Goal: Task Accomplishment & Management: Manage account settings

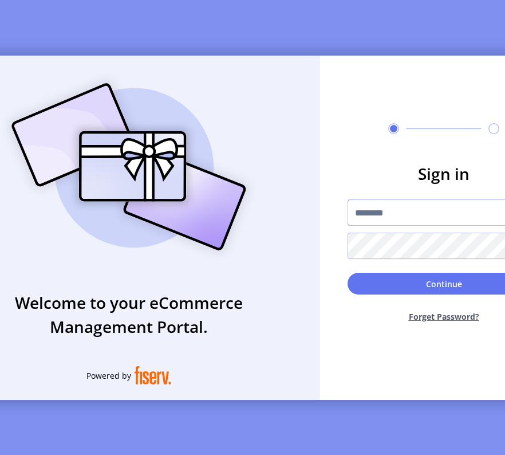
type input "*********"
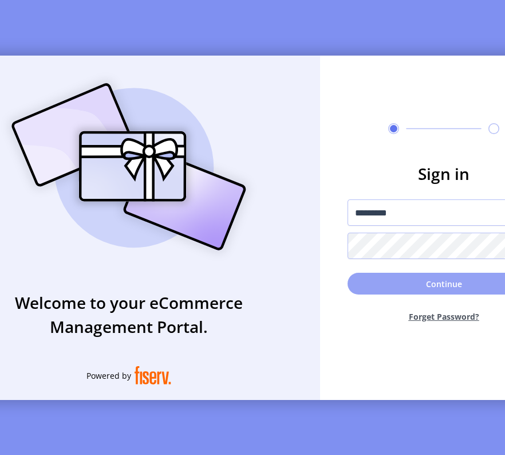
click at [416, 292] on button "Continue" at bounding box center [444, 284] width 193 height 22
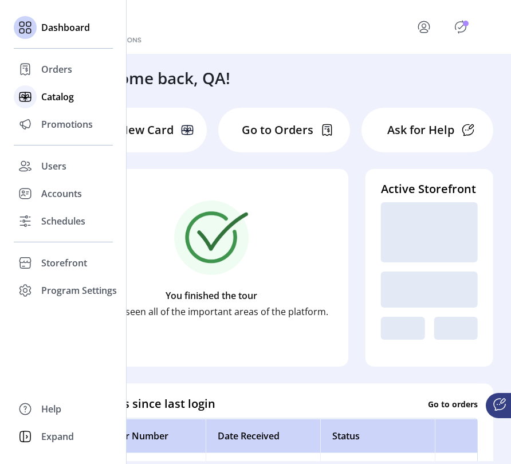
click at [59, 99] on span "Catalog" at bounding box center [57, 97] width 33 height 14
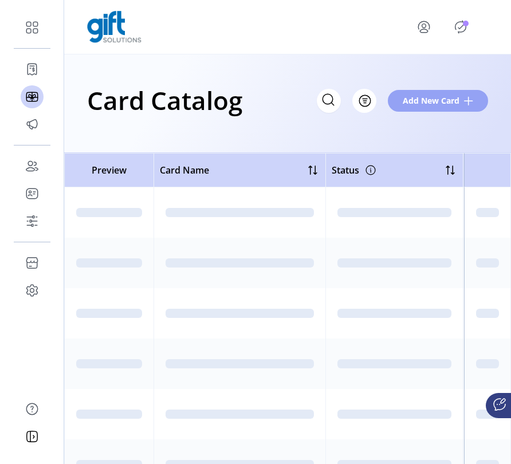
click at [454, 103] on span "Add New Card" at bounding box center [431, 101] width 57 height 12
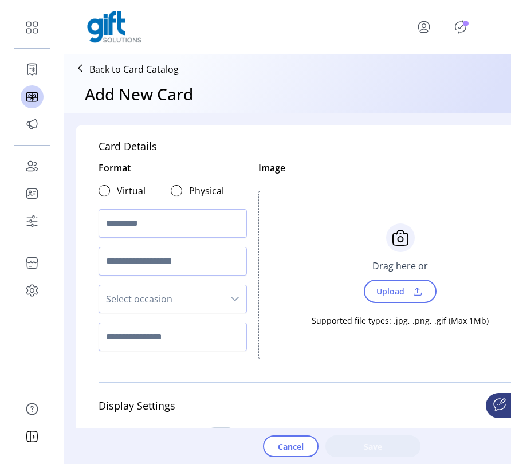
click at [396, 291] on span "Upload" at bounding box center [390, 291] width 40 height 17
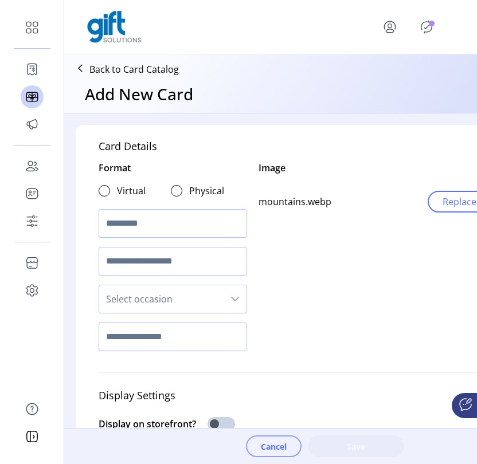
click at [281, 449] on span "Cancel" at bounding box center [274, 447] width 26 height 12
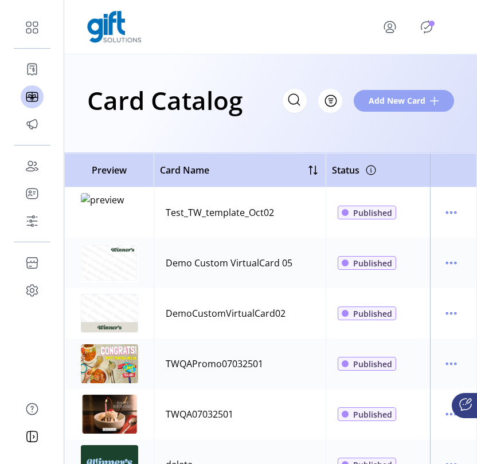
click at [430, 101] on span at bounding box center [434, 100] width 9 height 9
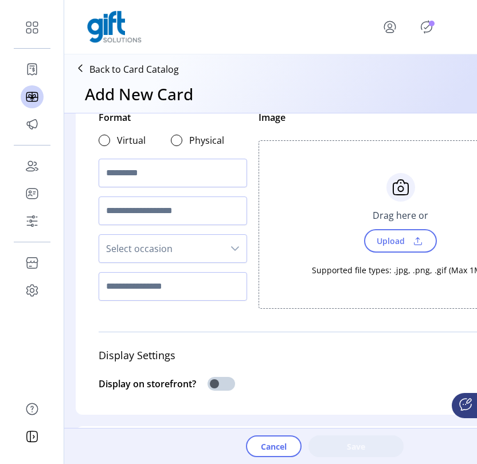
scroll to position [37, 0]
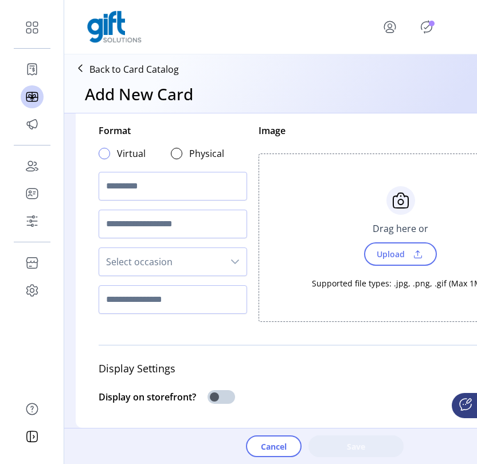
click at [105, 155] on div at bounding box center [104, 153] width 11 height 11
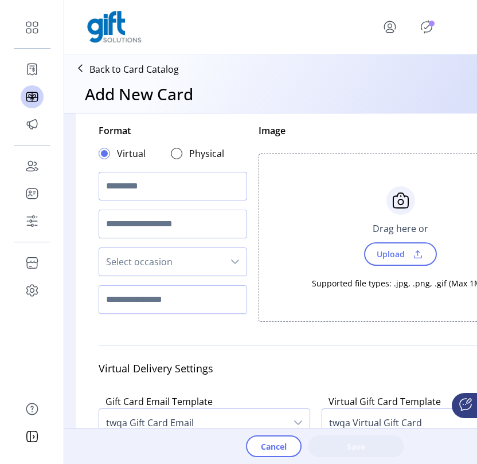
click at [202, 190] on input "text" at bounding box center [173, 186] width 148 height 29
type input "*********"
click at [397, 253] on span "Upload" at bounding box center [390, 254] width 40 height 17
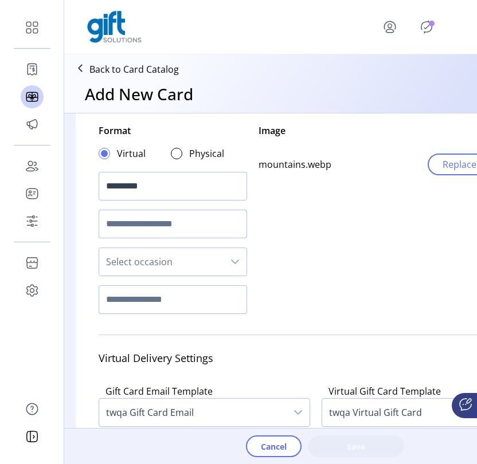
click at [176, 221] on input "text" at bounding box center [173, 224] width 148 height 29
click at [148, 265] on span "Select occasion" at bounding box center [161, 262] width 124 height 28
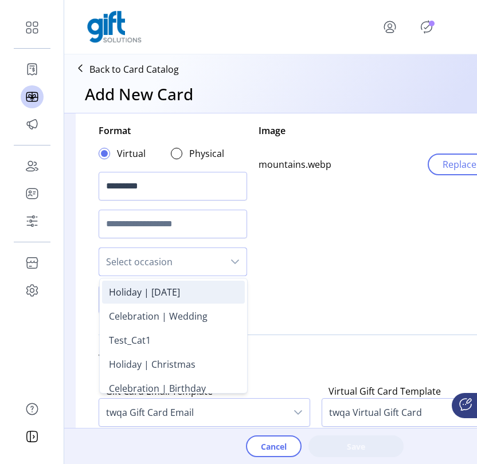
click at [138, 295] on div "Holiday | Halloween" at bounding box center [144, 292] width 71 height 14
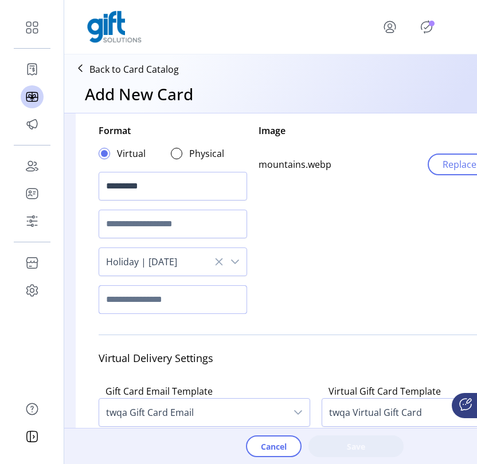
click at [136, 298] on input "text" at bounding box center [173, 299] width 148 height 29
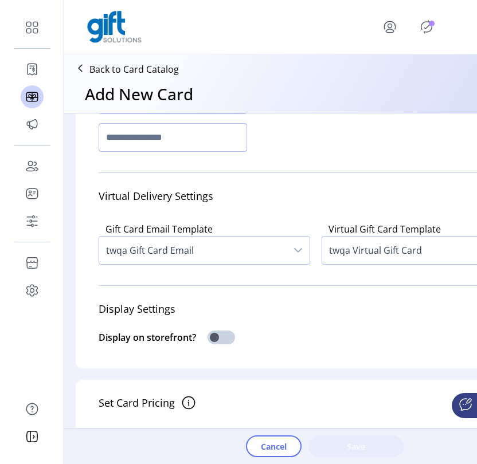
scroll to position [204, 0]
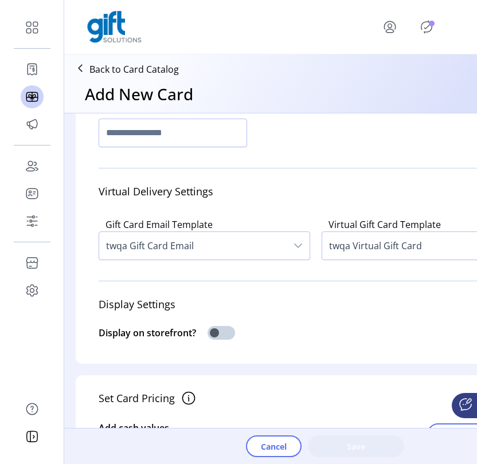
click at [171, 260] on span "twqa Gift Card Email" at bounding box center [192, 246] width 187 height 28
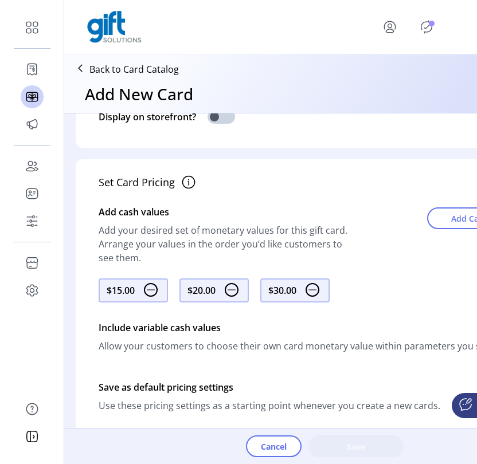
scroll to position [420, 0]
click at [226, 124] on span at bounding box center [221, 118] width 28 height 14
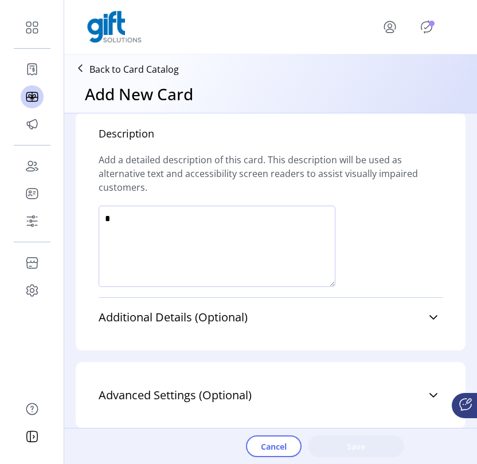
scroll to position [841, 0]
click at [282, 228] on textarea at bounding box center [217, 246] width 237 height 81
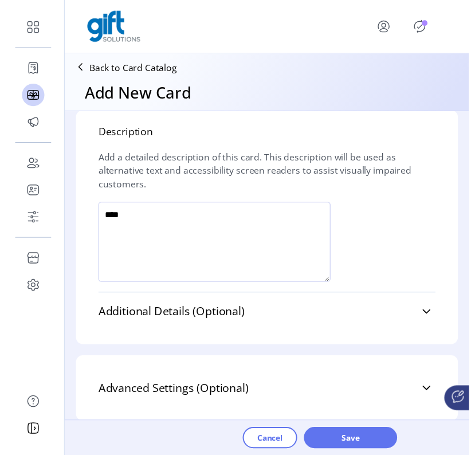
scroll to position [0, 0]
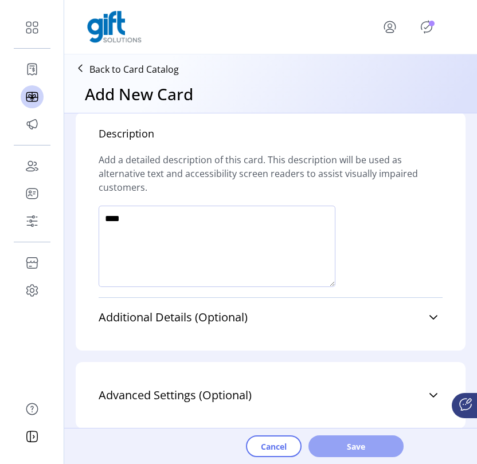
type textarea "****"
click at [367, 446] on span "Save" at bounding box center [355, 447] width 65 height 12
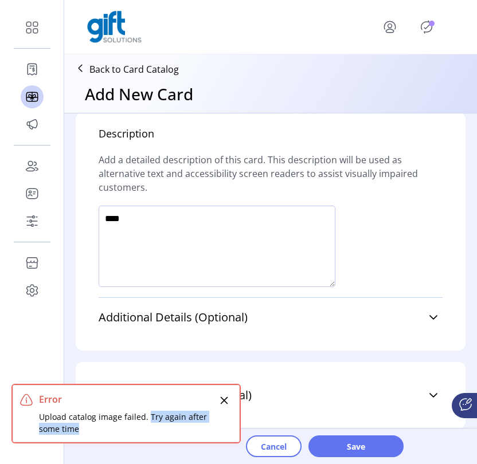
drag, startPoint x: 147, startPoint y: 418, endPoint x: 203, endPoint y: 424, distance: 55.8
click at [202, 424] on div "Upload catalog image failed. Try again after some time" at bounding box center [127, 423] width 177 height 24
click at [225, 398] on icon "Close" at bounding box center [223, 400] width 9 height 9
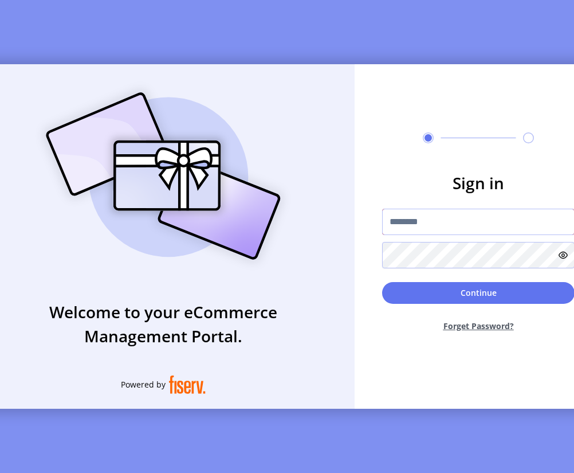
type input "**********"
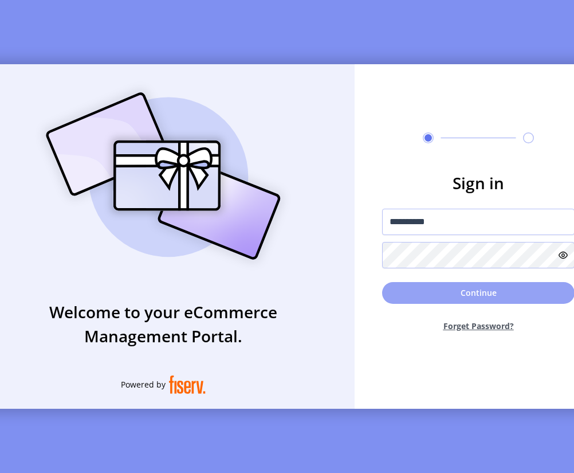
click at [461, 293] on button "Continue" at bounding box center [478, 293] width 193 height 22
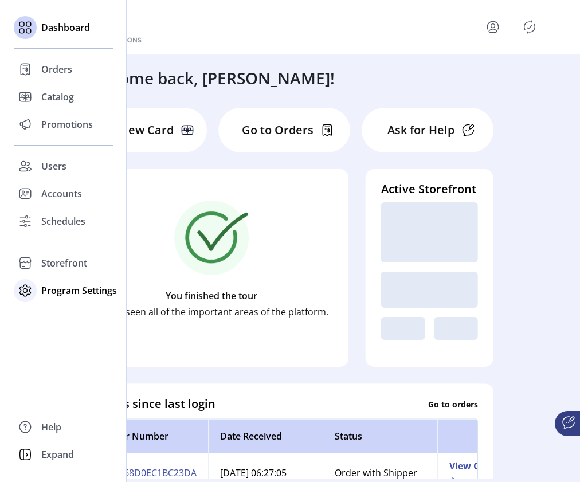
click at [45, 289] on span "Program Settings" at bounding box center [79, 291] width 76 height 14
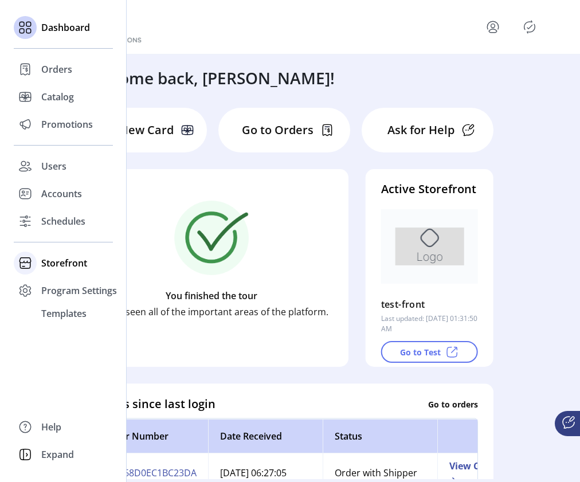
click at [65, 257] on span "Storefront" at bounding box center [64, 263] width 46 height 14
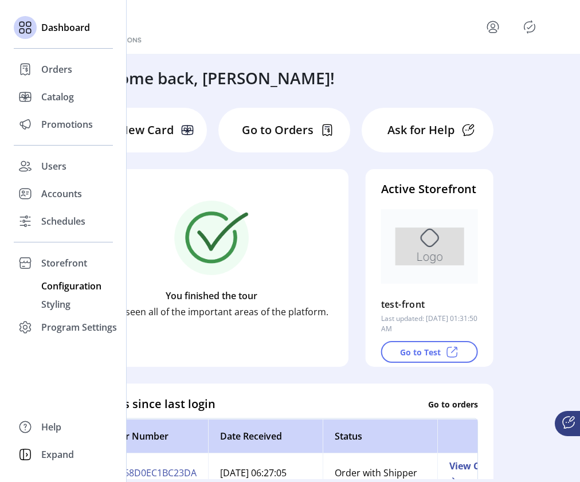
click at [59, 290] on span "Configuration" at bounding box center [71, 286] width 60 height 14
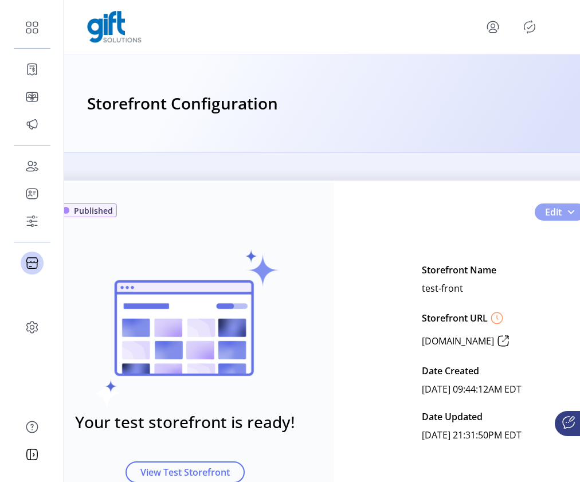
click at [546, 216] on span "Edit" at bounding box center [553, 212] width 17 height 14
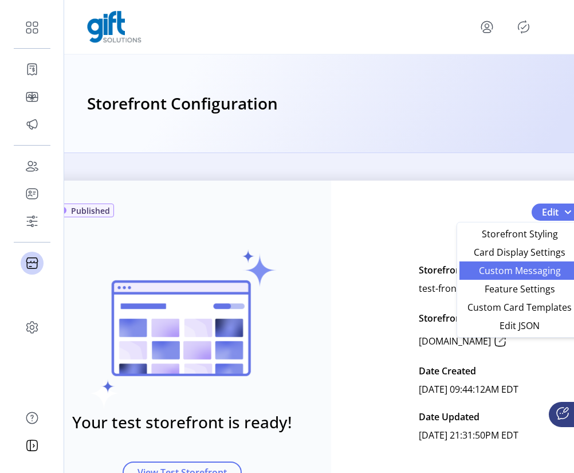
click at [522, 272] on span "Custom Messaging" at bounding box center [520, 270] width 107 height 9
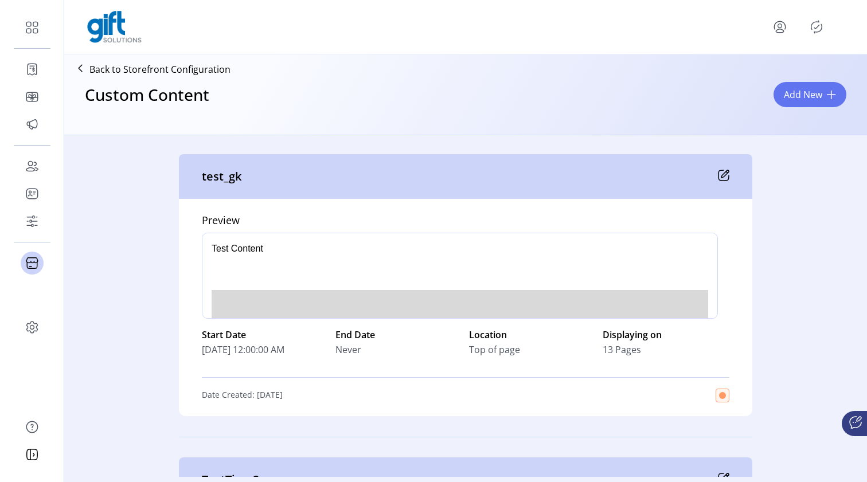
click at [574, 175] on icon at bounding box center [723, 175] width 11 height 11
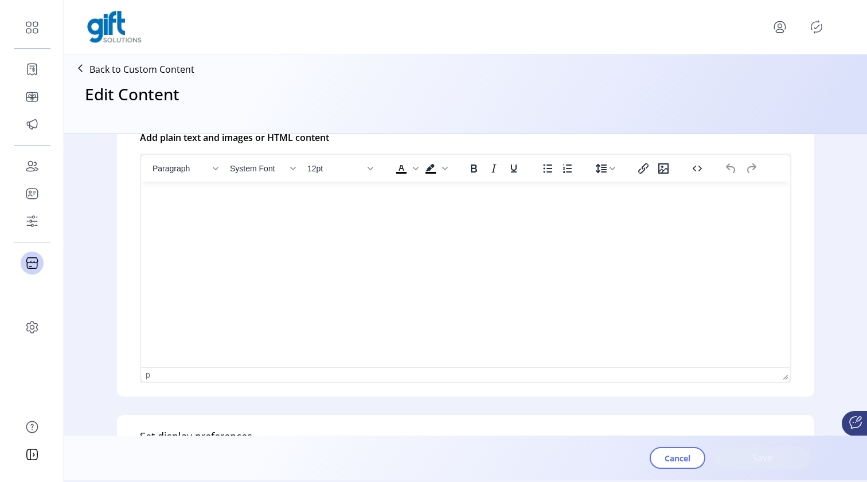
type input "*******"
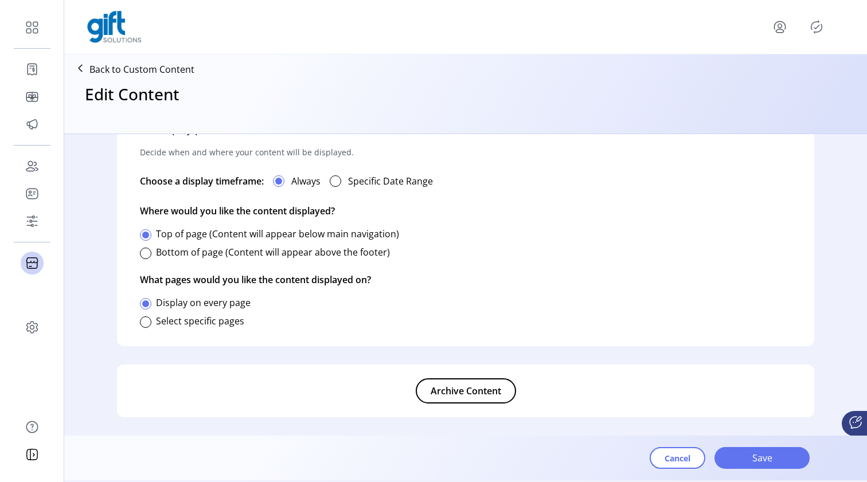
click at [485, 393] on span "Archive Content" at bounding box center [465, 391] width 70 height 14
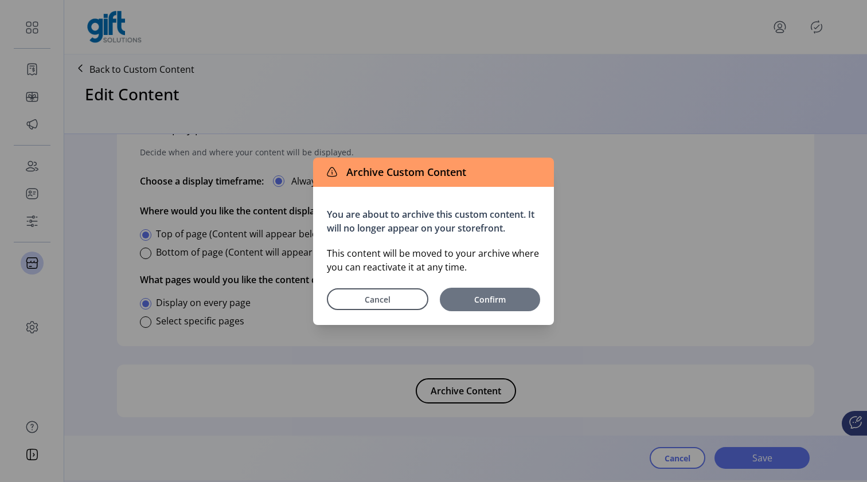
click at [513, 302] on span "Confirm" at bounding box center [489, 299] width 89 height 12
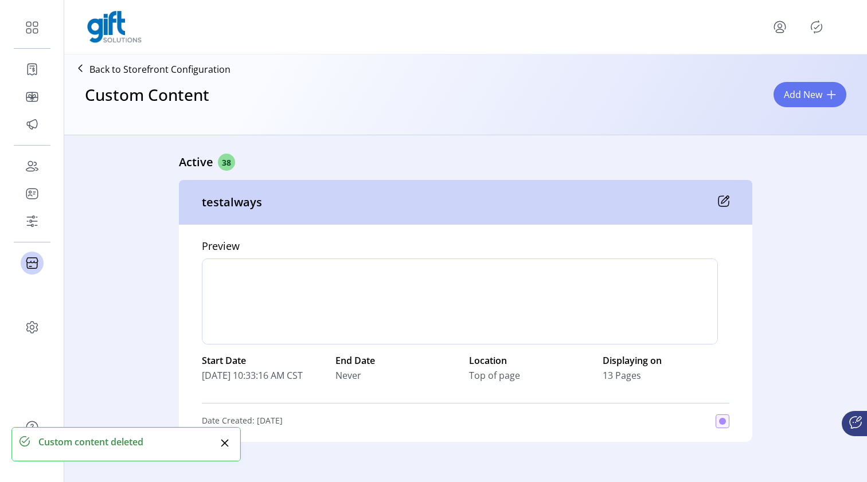
click at [574, 28] on icon "Publisher Panel" at bounding box center [816, 27] width 5 height 4
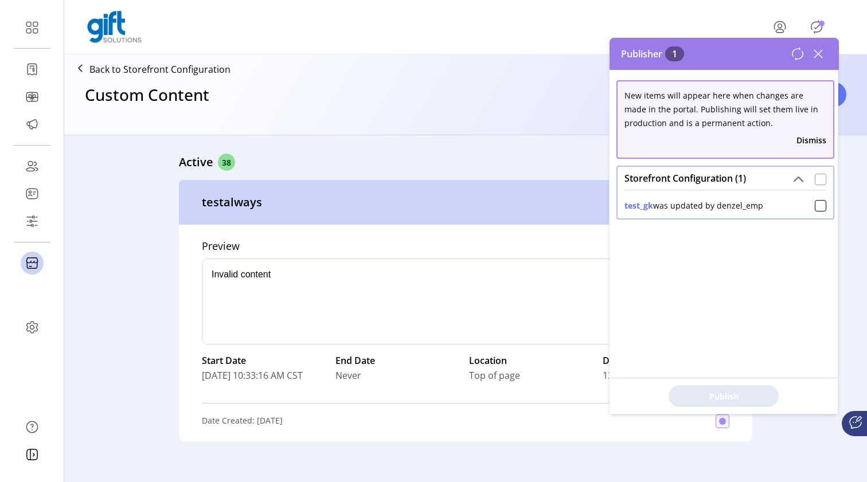
click at [574, 180] on div at bounding box center [819, 179] width 11 height 11
click at [574, 179] on icon at bounding box center [820, 179] width 8 height 8
click at [574, 179] on div at bounding box center [819, 179] width 11 height 11
click at [574, 390] on span "Publish 1 Items" at bounding box center [723, 396] width 80 height 12
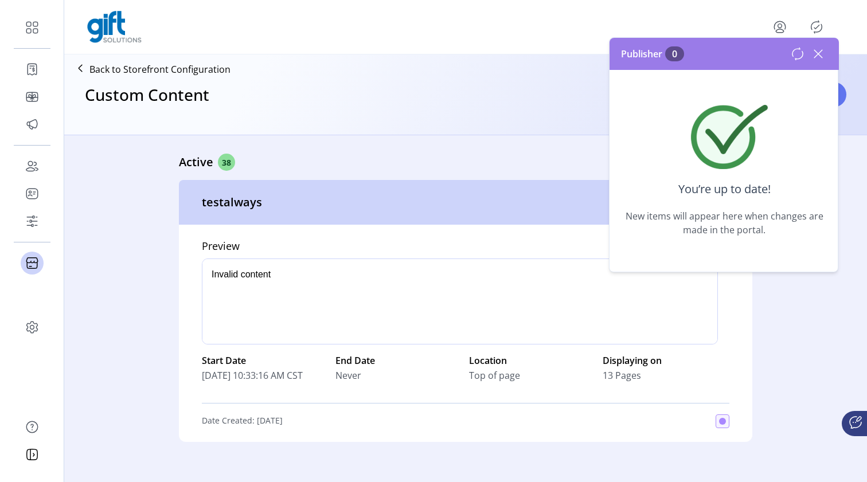
click at [574, 53] on icon at bounding box center [818, 54] width 18 height 18
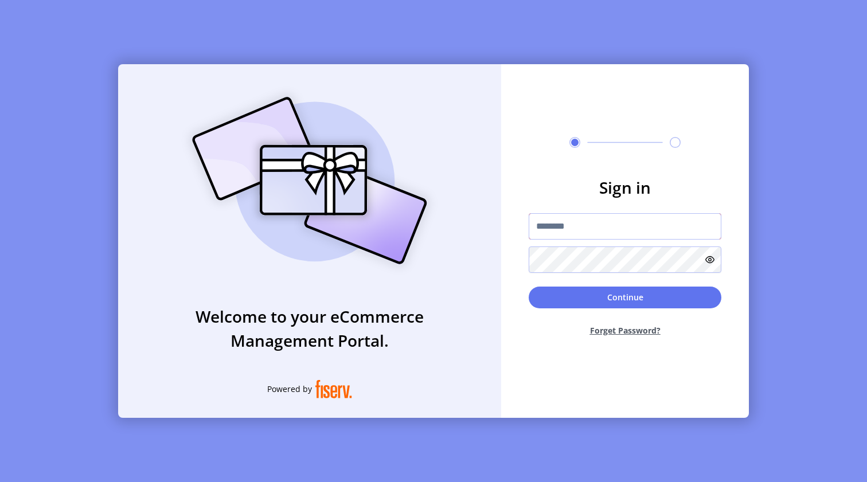
type input "**********"
click at [574, 304] on button "Continue" at bounding box center [624, 298] width 193 height 22
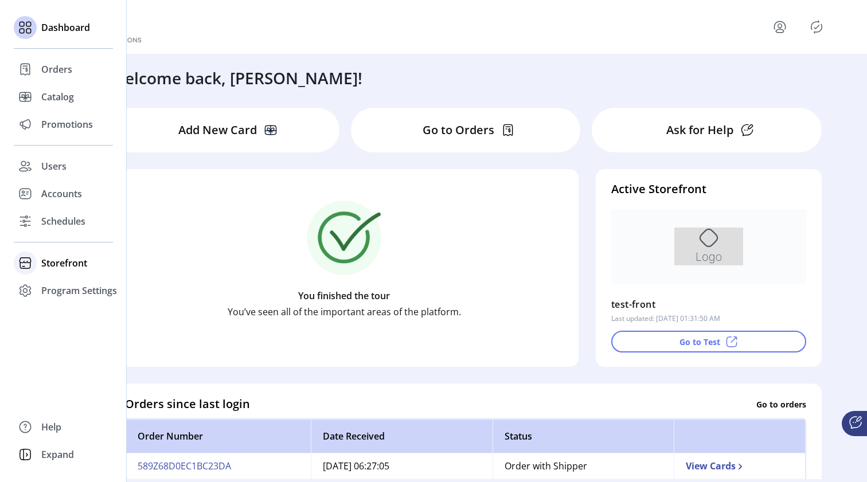
click at [69, 263] on span "Storefront" at bounding box center [64, 263] width 46 height 14
click at [71, 287] on span "Configuration" at bounding box center [71, 286] width 60 height 14
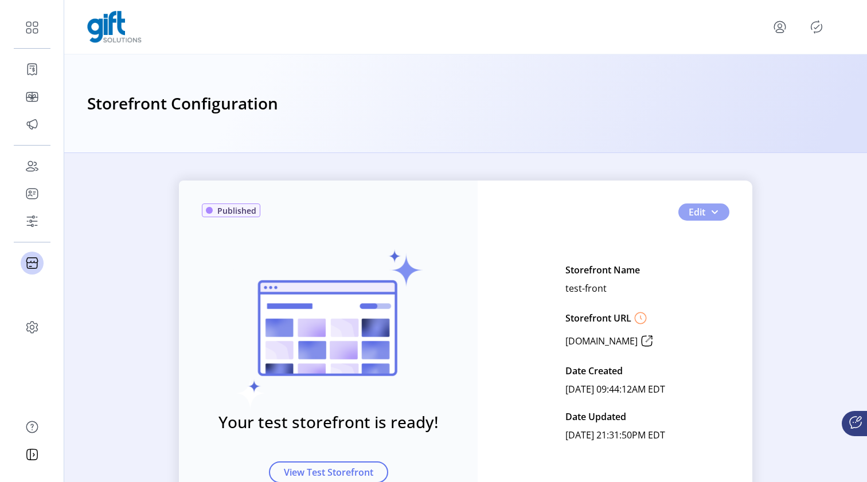
click at [574, 209] on span "Edit" at bounding box center [696, 212] width 17 height 14
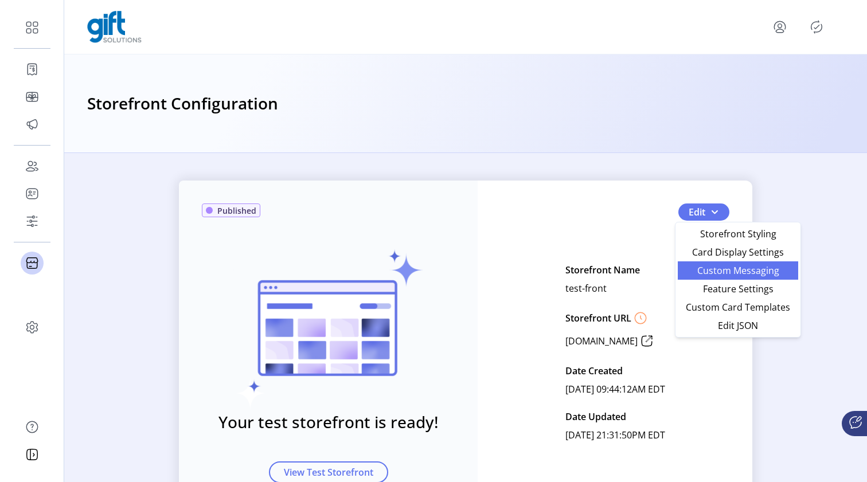
click at [574, 268] on span "Custom Messaging" at bounding box center [737, 270] width 107 height 9
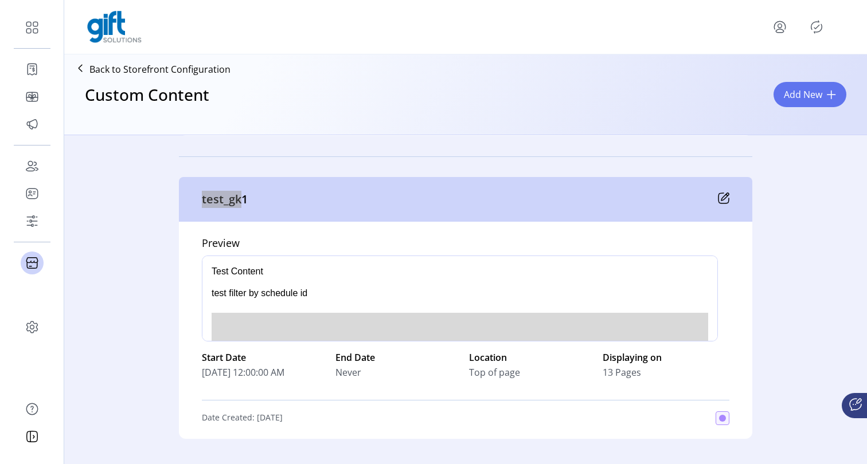
scroll to position [4243, 0]
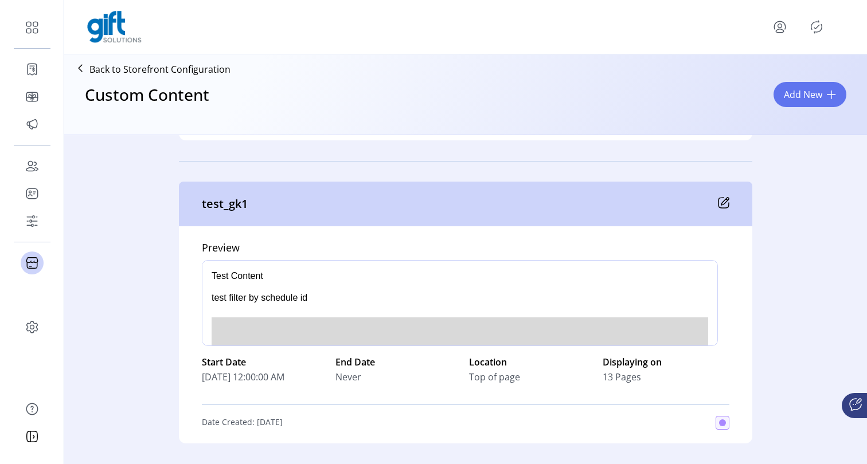
click at [574, 203] on icon at bounding box center [723, 202] width 11 height 11
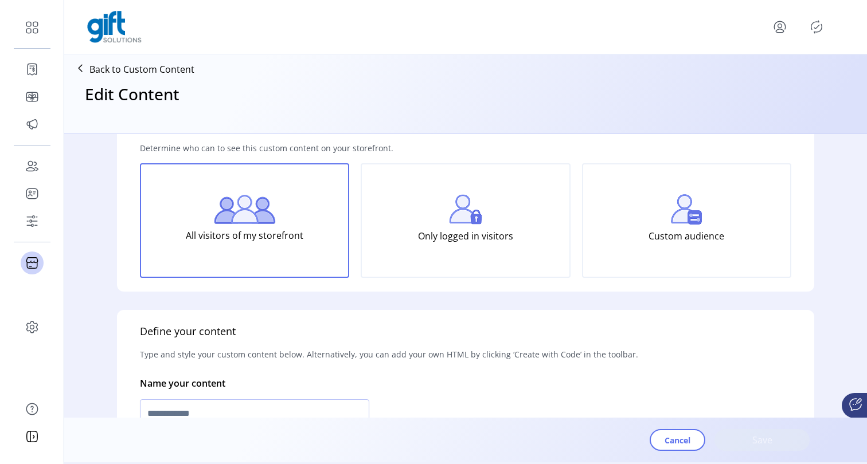
scroll to position [211, 0]
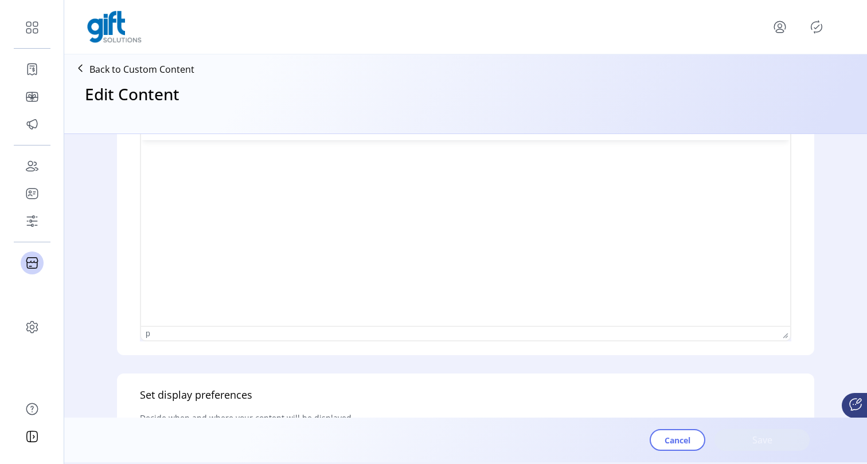
type input "********"
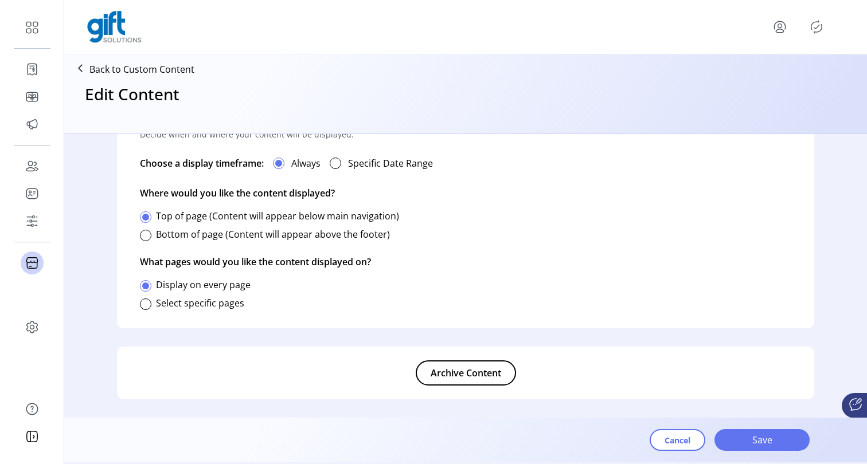
scroll to position [739, 0]
click at [458, 377] on span "Archive Content" at bounding box center [465, 373] width 70 height 14
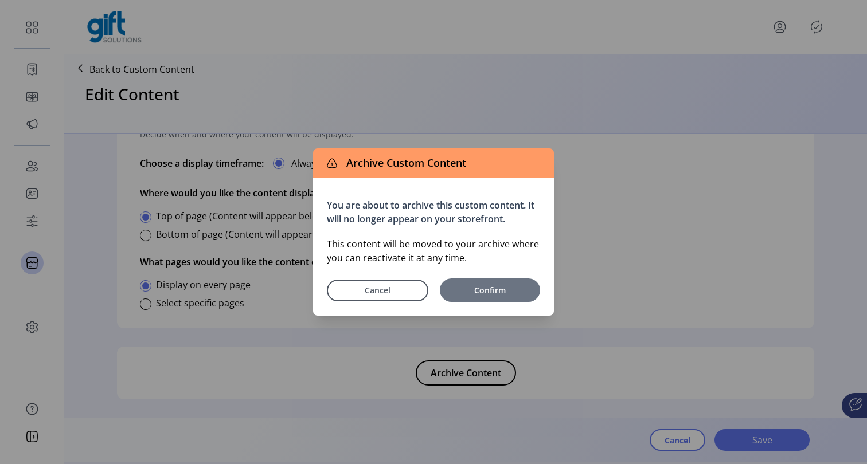
click at [509, 289] on span "Confirm" at bounding box center [489, 290] width 89 height 12
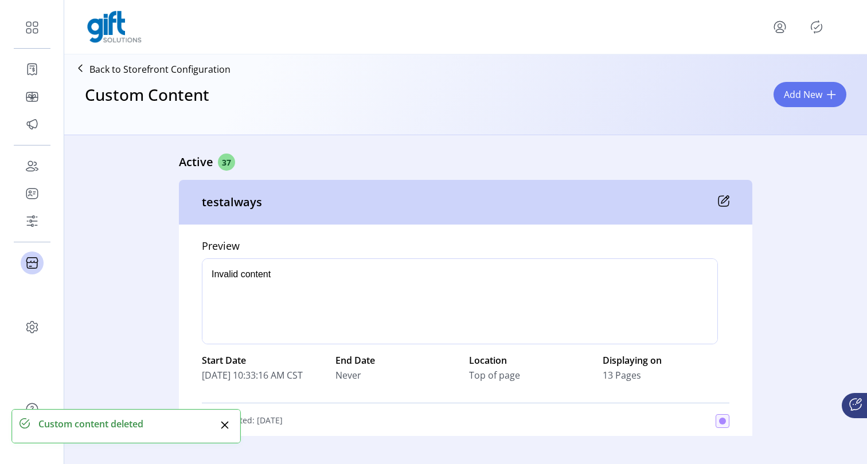
click at [225, 425] on icon "Close" at bounding box center [224, 425] width 7 height 7
click at [574, 23] on icon "Publisher Panel" at bounding box center [816, 27] width 18 height 18
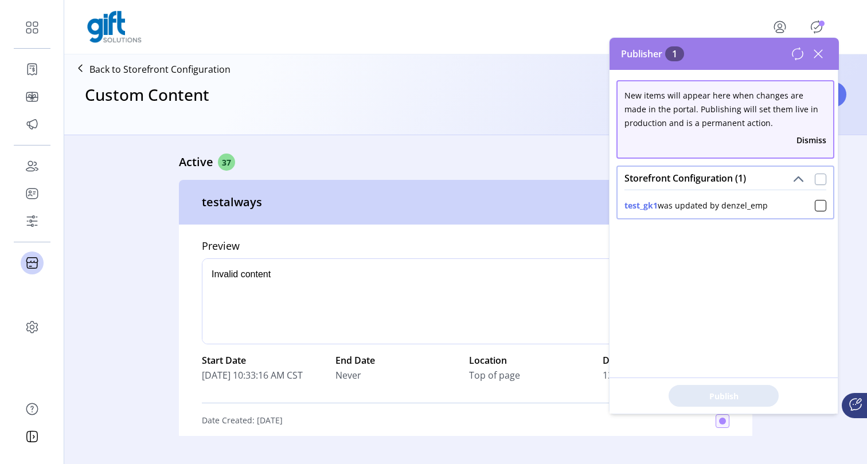
click at [574, 175] on div at bounding box center [819, 179] width 11 height 11
click at [574, 397] on span "Publish 1 Items" at bounding box center [723, 396] width 80 height 12
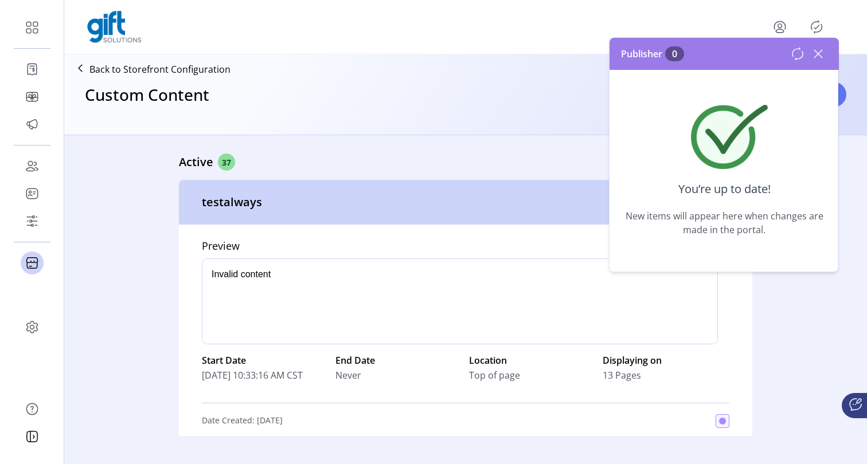
click at [574, 54] on icon at bounding box center [818, 54] width 18 height 18
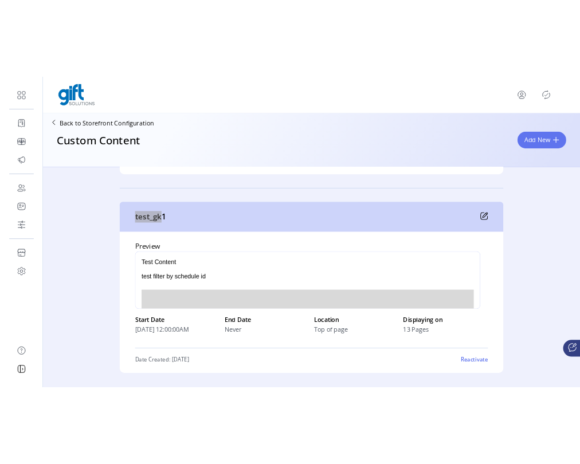
scroll to position [13028, 0]
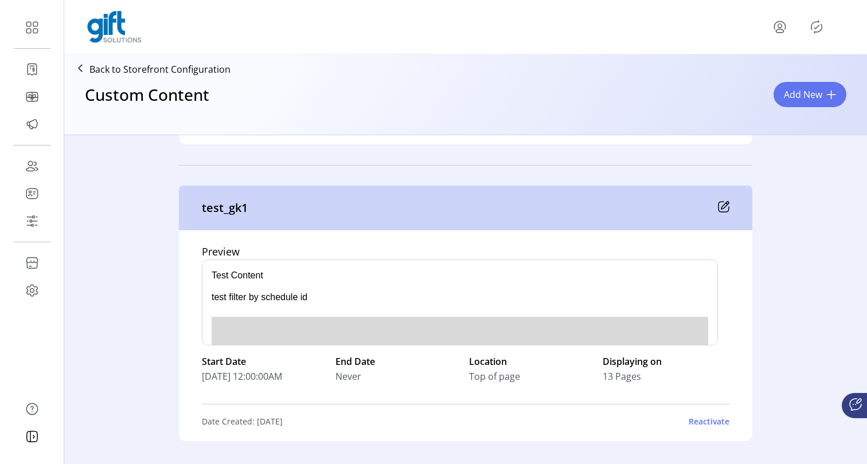
click at [626, 113] on div "Custom Content Add New" at bounding box center [465, 105] width 793 height 50
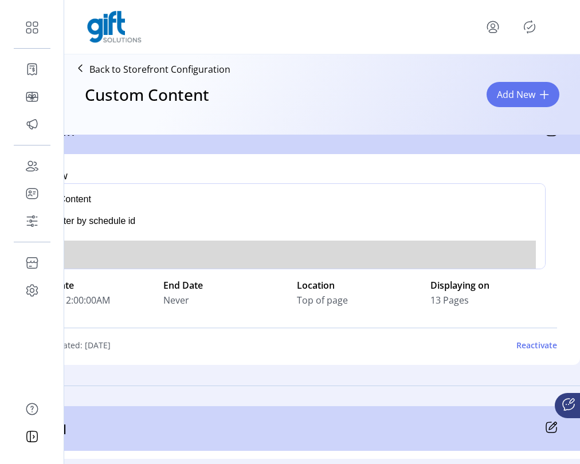
scroll to position [13105, 32]
click at [534, 342] on div "Reactivate" at bounding box center [536, 345] width 41 height 12
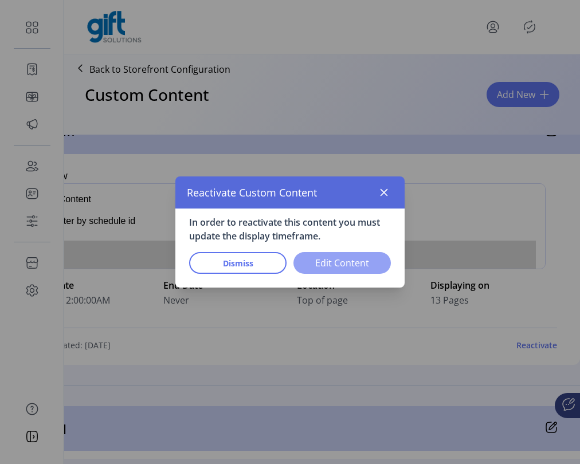
click at [327, 265] on span "Edit Content" at bounding box center [342, 263] width 68 height 14
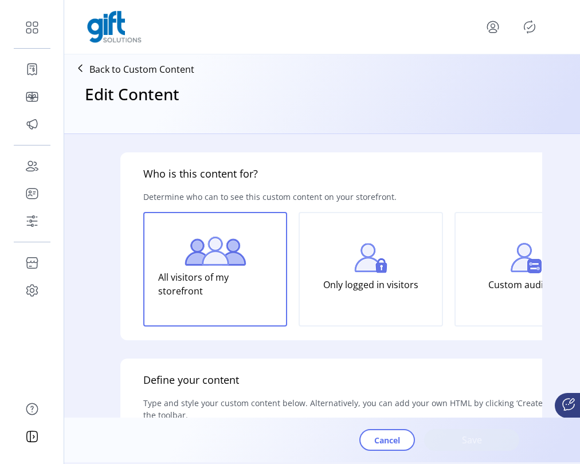
click at [353, 268] on div "Only logged in visitors" at bounding box center [371, 269] width 144 height 115
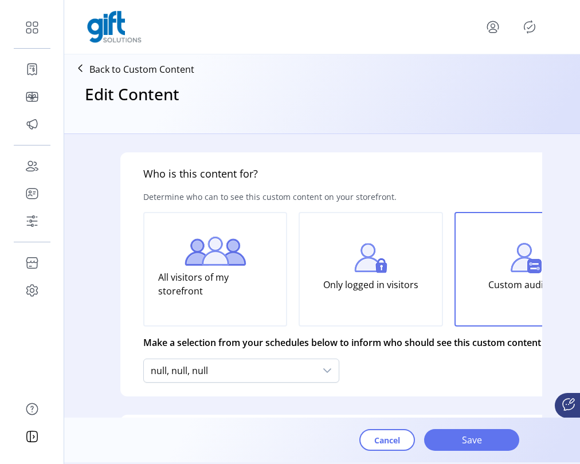
type input "********"
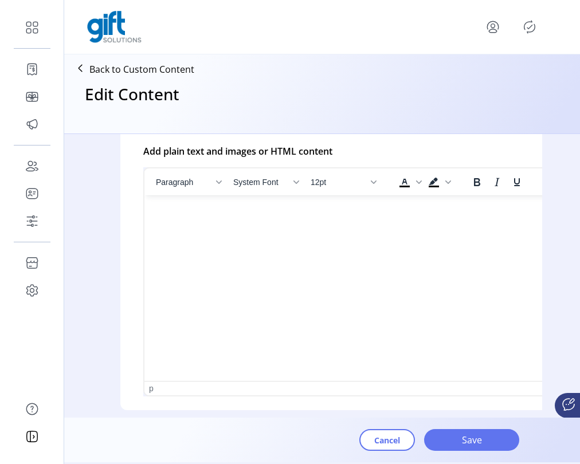
scroll to position [261, 0]
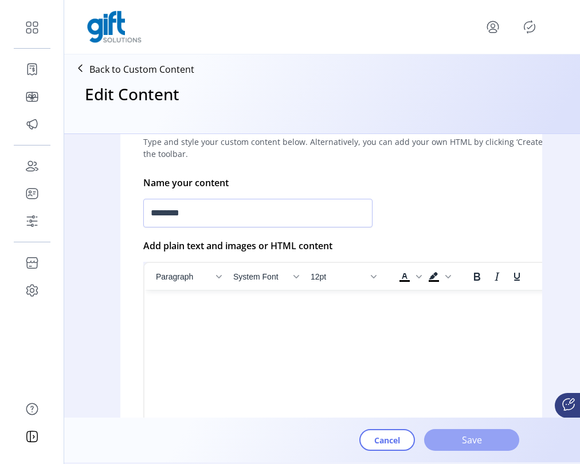
click at [484, 438] on span "Save" at bounding box center [471, 440] width 65 height 14
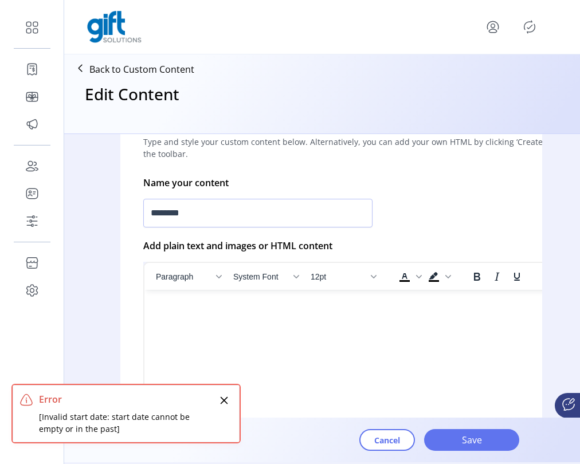
click at [228, 402] on icon "Close" at bounding box center [223, 400] width 9 height 9
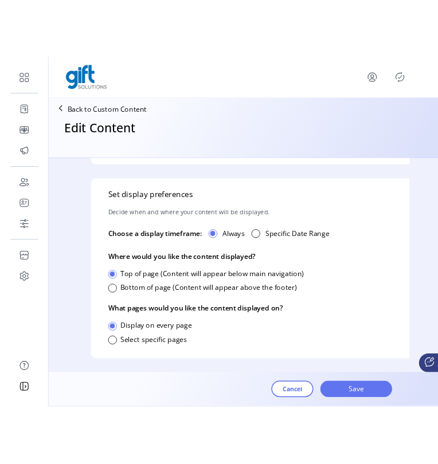
scroll to position [633, 0]
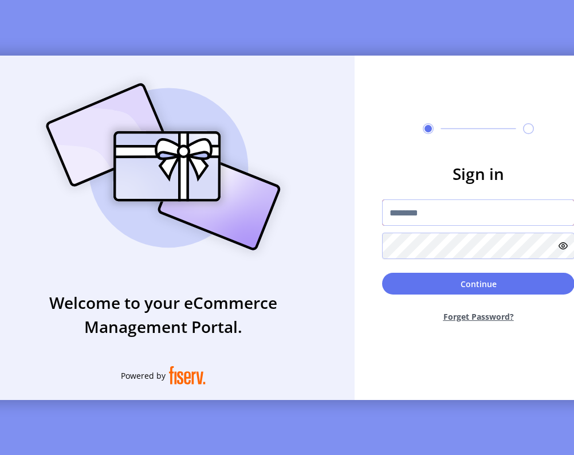
type input "**********"
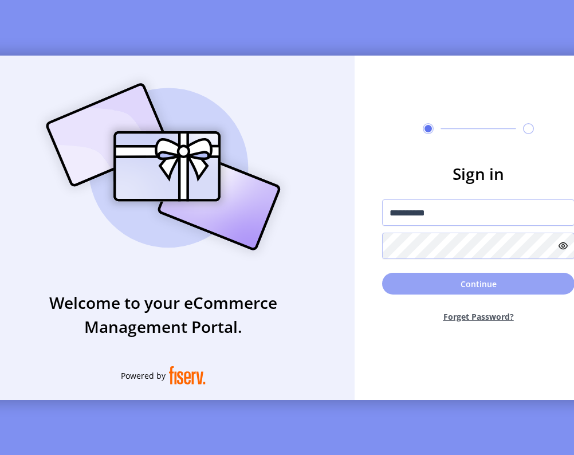
click at [440, 292] on button "Continue" at bounding box center [478, 284] width 193 height 22
